Goal: Task Accomplishment & Management: Manage account settings

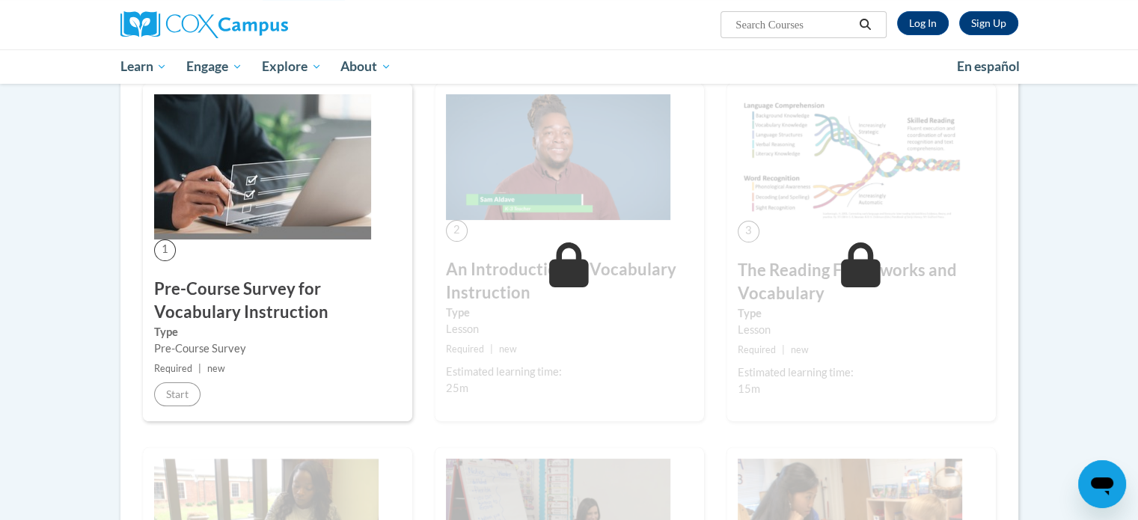
scroll to position [85, 0]
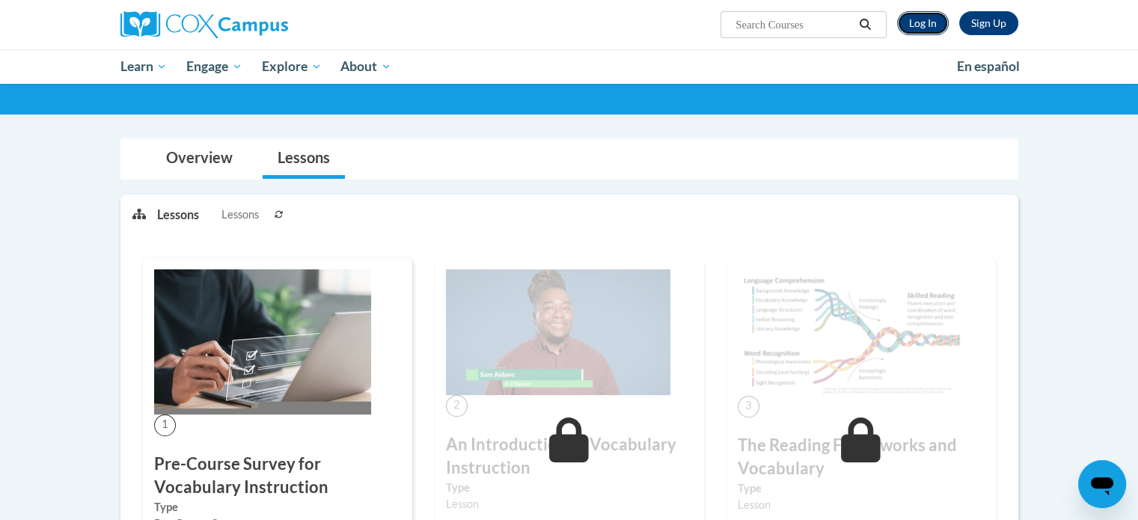
click at [913, 31] on link "Log In" at bounding box center [923, 23] width 52 height 24
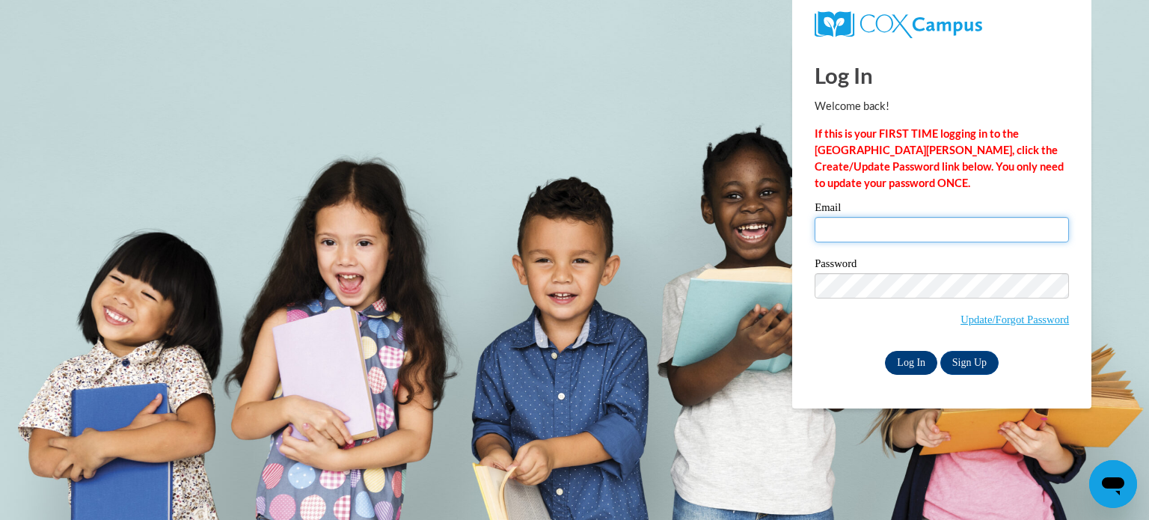
type input "amhimbi@langston.edu"
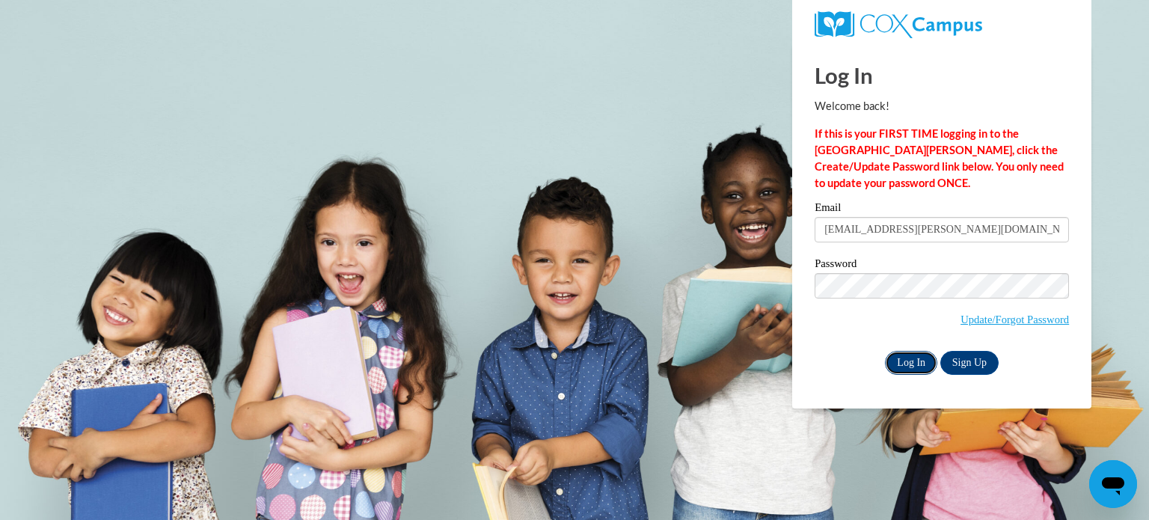
click at [886, 359] on input "Log In" at bounding box center [911, 363] width 52 height 24
